Goal: Understand process/instructions

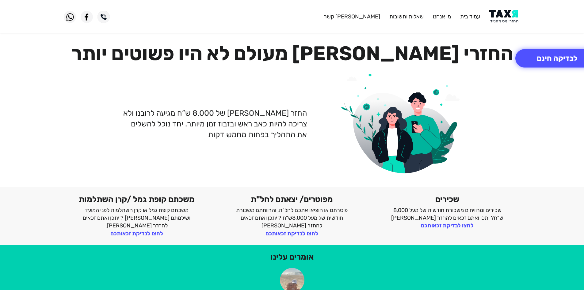
click at [439, 15] on link "מי אנחנו" at bounding box center [442, 16] width 18 height 7
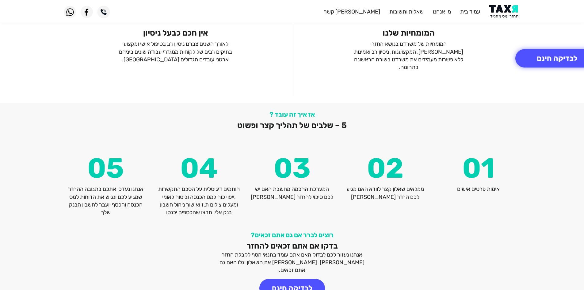
scroll to position [795, 0]
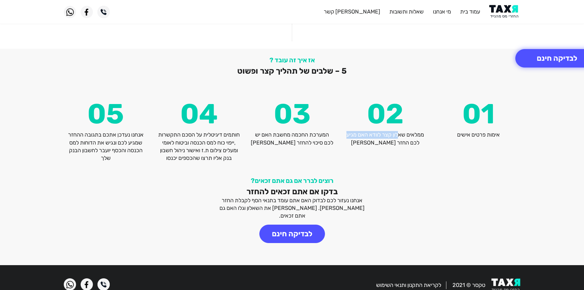
drag, startPoint x: 385, startPoint y: 128, endPoint x: 324, endPoint y: 128, distance: 61.0
click at [340, 127] on div "02 ממלאים שאלון קצר לוודא האם מגיע לכם החזר [PERSON_NAME]" at bounding box center [385, 131] width 93 height 62
drag, startPoint x: 198, startPoint y: 125, endPoint x: 155, endPoint y: 157, distance: 53.8
click at [155, 157] on div "אז איך זה עובד ? 5 – שלבים של תהליך קצר ופשוט 05 אנחנו נעדכן אתכם בתגובה ההחזר …" at bounding box center [292, 109] width 584 height 120
drag, startPoint x: 116, startPoint y: 152, endPoint x: 119, endPoint y: 161, distance: 8.6
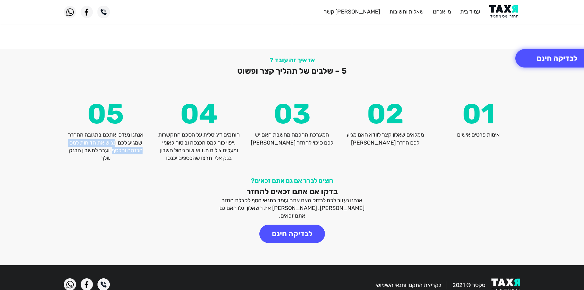
click at [117, 158] on div "אז איך זה עובד ? 5 – שלבים של תהליך קצר ופשוט 05 אנחנו נעדכן אתכם בתגובה ההחזר …" at bounding box center [292, 109] width 584 height 120
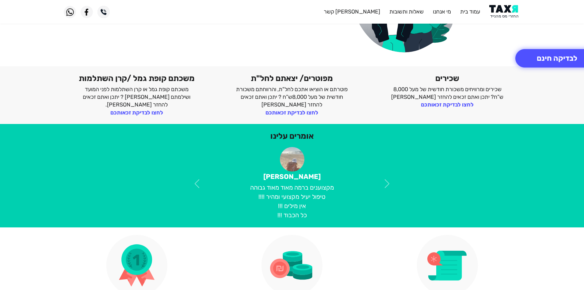
scroll to position [0, 0]
